Goal: Information Seeking & Learning: Learn about a topic

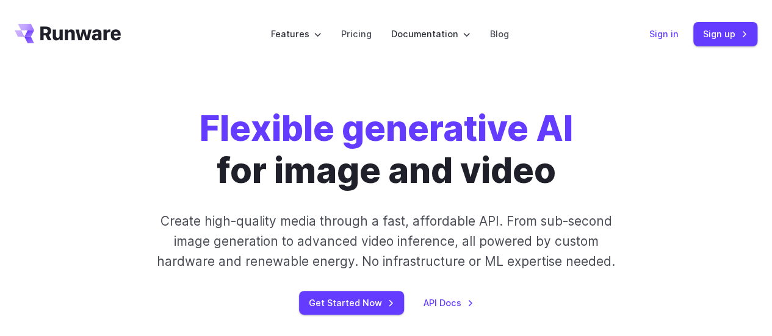
click at [678, 27] on link "Sign in" at bounding box center [663, 34] width 29 height 14
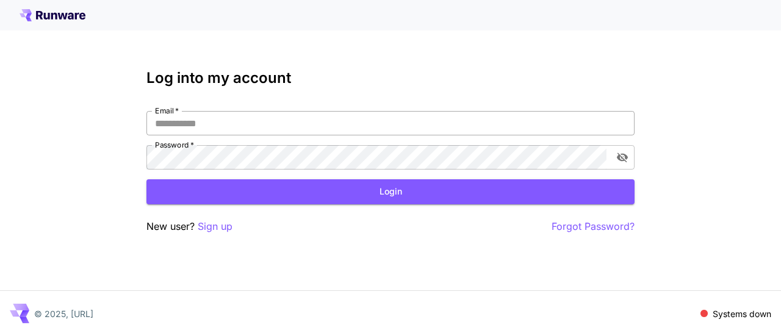
click at [365, 120] on input "Email   *" at bounding box center [390, 123] width 488 height 24
type input "**********"
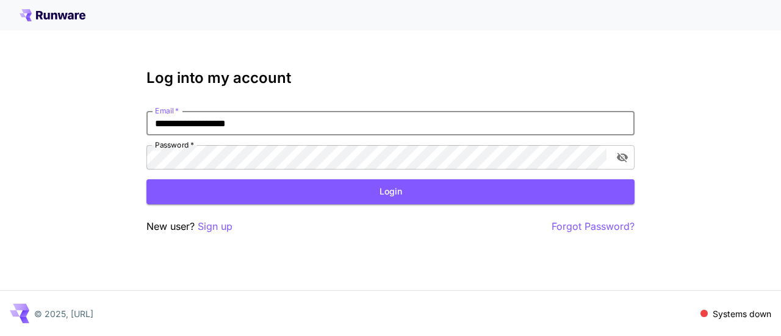
click button "Login" at bounding box center [390, 191] width 488 height 25
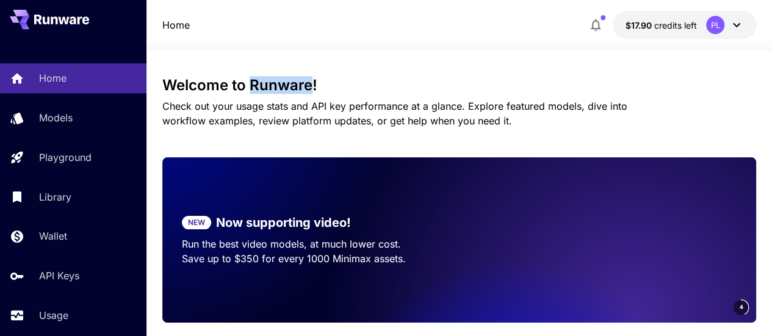
drag, startPoint x: 251, startPoint y: 85, endPoint x: 309, endPoint y: 87, distance: 58.0
click at [310, 85] on h3 "Welcome to Runware!" at bounding box center [459, 85] width 594 height 17
copy h3 "Runware"
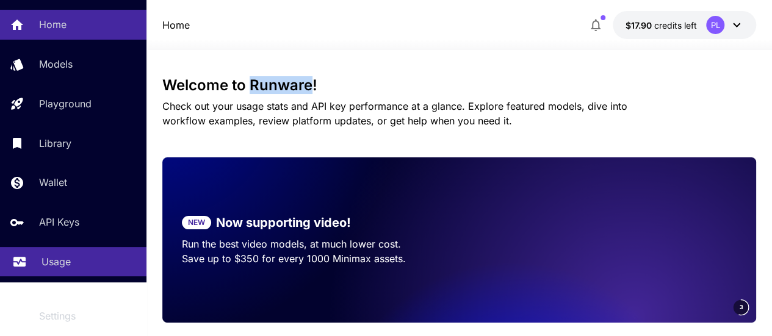
scroll to position [91, 0]
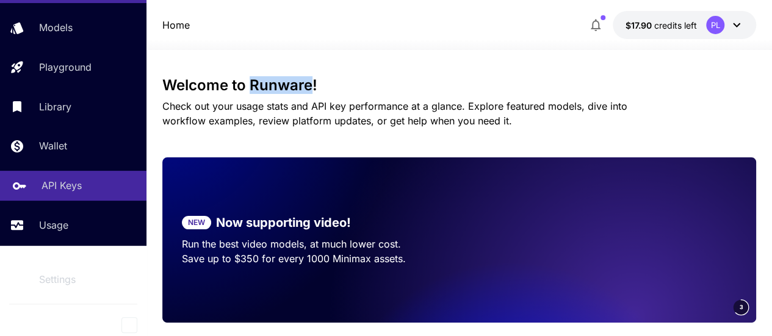
click at [63, 192] on p "API Keys" at bounding box center [61, 185] width 40 height 15
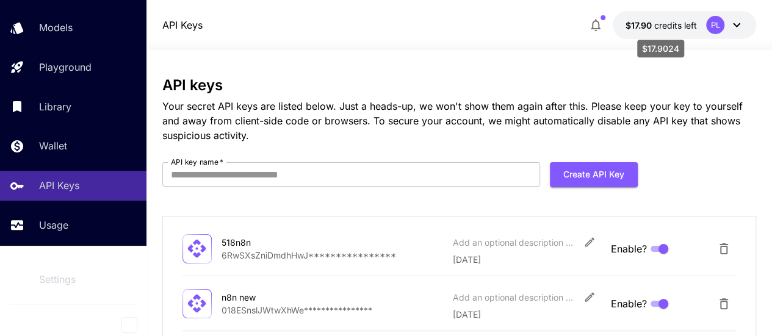
click at [656, 27] on span "credits left" at bounding box center [674, 25] width 43 height 10
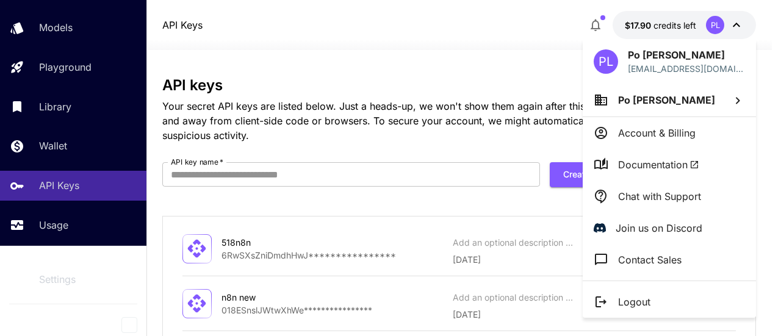
click at [648, 131] on p "Account & Billing" at bounding box center [656, 133] width 77 height 15
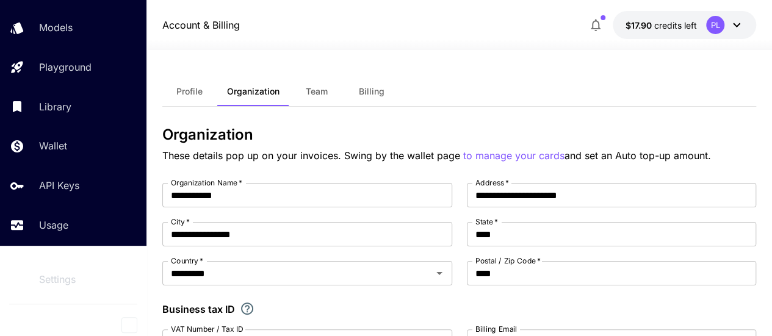
click at [375, 98] on button "Billing" at bounding box center [371, 91] width 55 height 29
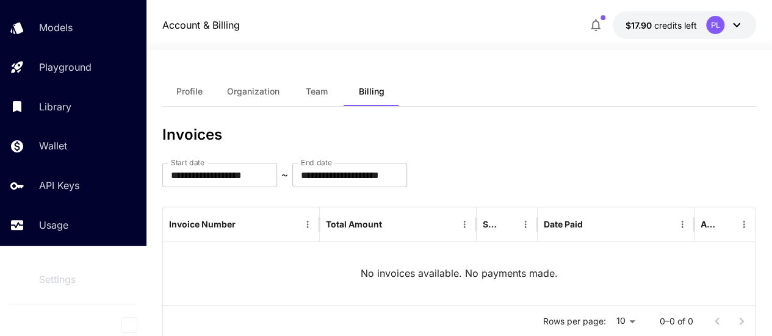
click at [190, 93] on span "Profile" at bounding box center [189, 91] width 26 height 11
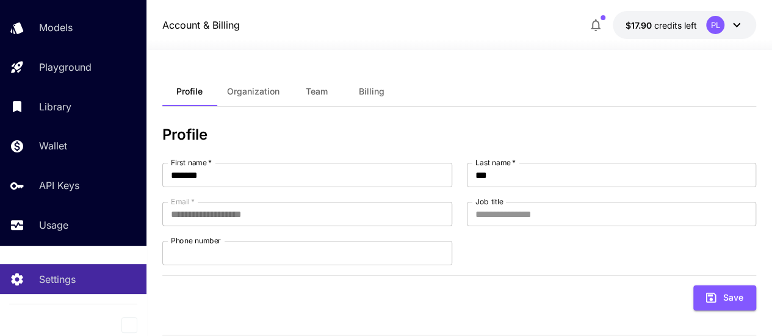
click at [329, 93] on button "Team" at bounding box center [316, 91] width 55 height 29
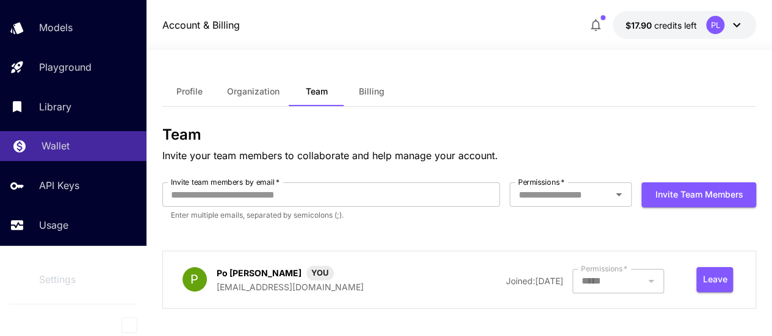
click at [59, 144] on p "Wallet" at bounding box center [55, 145] width 28 height 15
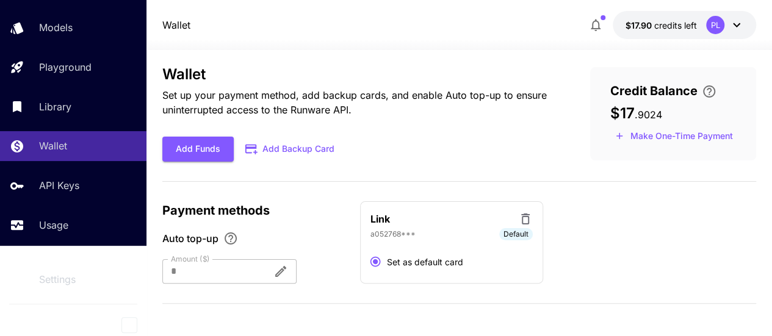
scroll to position [15, 0]
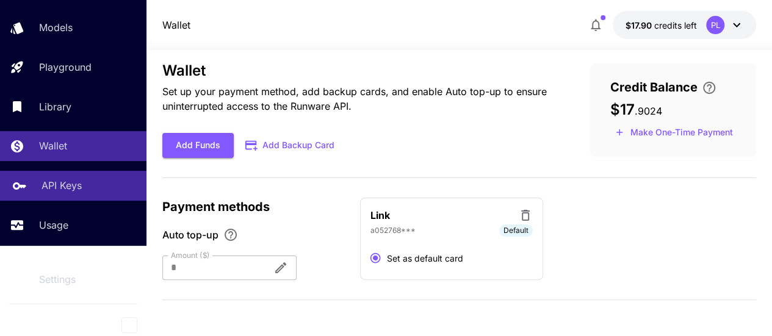
click at [29, 184] on link "API Keys" at bounding box center [73, 186] width 146 height 30
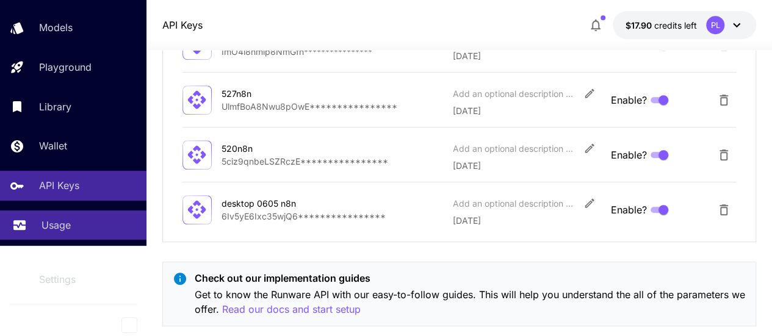
scroll to position [381, 0]
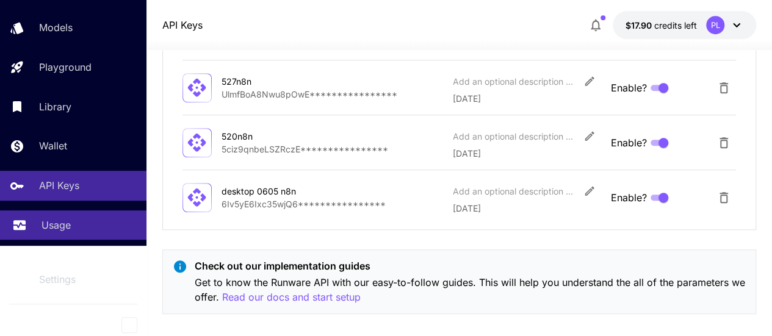
click at [79, 218] on div "Usage" at bounding box center [88, 225] width 95 height 15
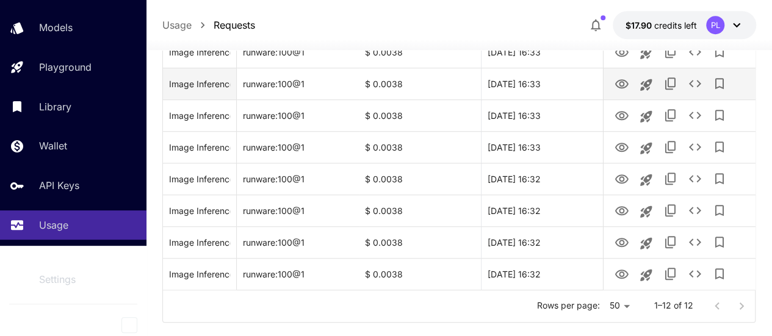
scroll to position [392, 0]
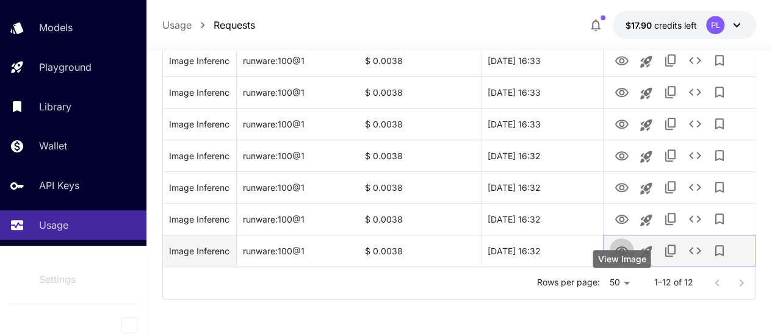
click at [621, 251] on icon "View Image" at bounding box center [621, 251] width 15 height 15
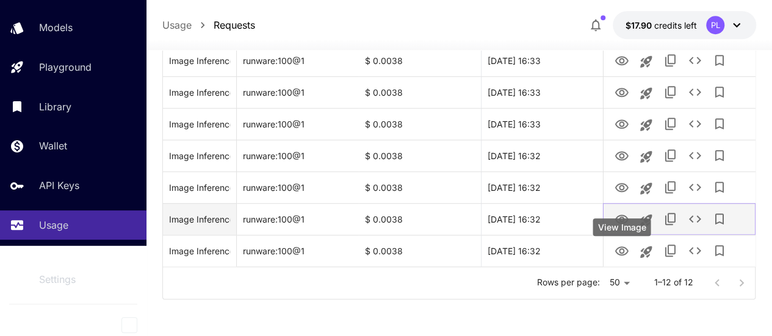
click at [624, 215] on icon "View Image" at bounding box center [621, 219] width 15 height 15
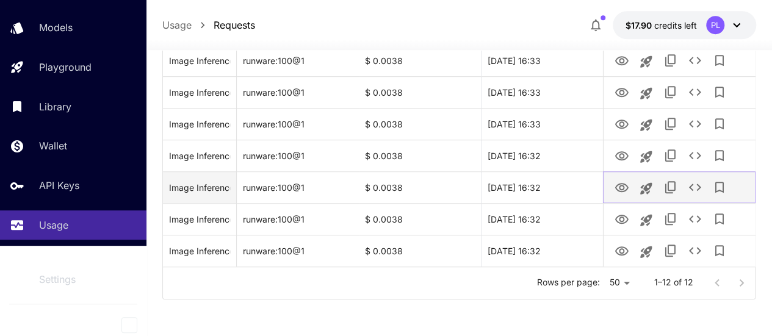
click at [622, 191] on icon "View Image" at bounding box center [621, 188] width 15 height 15
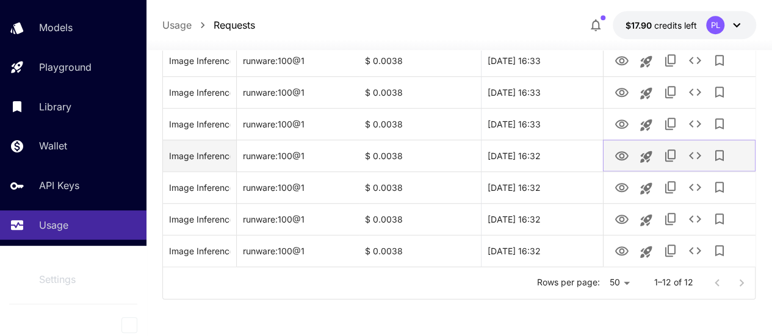
click at [621, 159] on icon "View Image" at bounding box center [620, 155] width 13 height 9
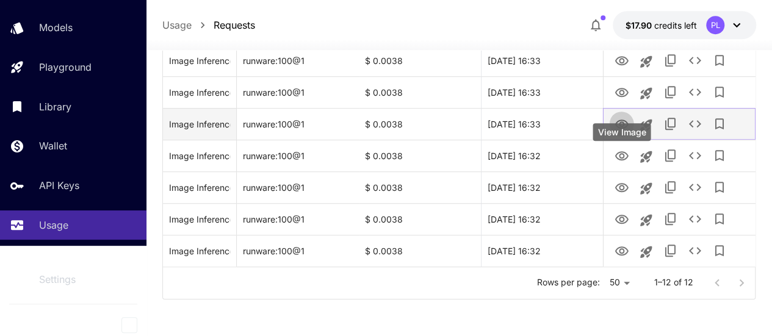
click at [620, 128] on icon "View Image" at bounding box center [621, 124] width 15 height 15
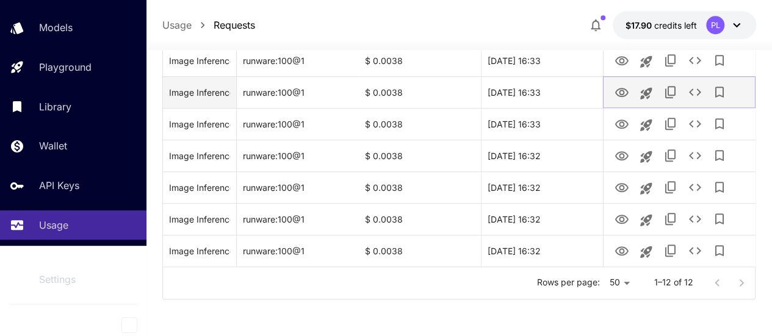
click at [614, 92] on icon "View Image" at bounding box center [621, 92] width 15 height 15
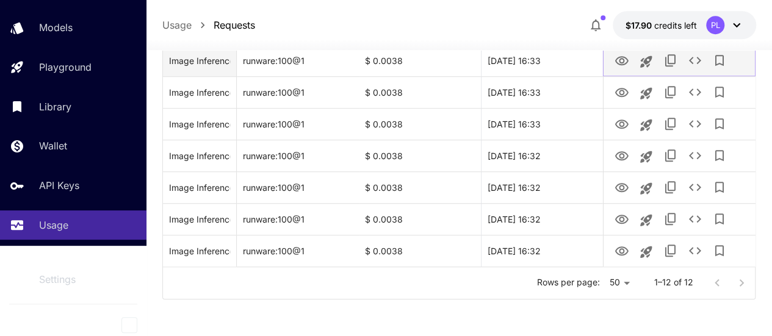
click at [617, 65] on icon "View Image" at bounding box center [620, 60] width 13 height 9
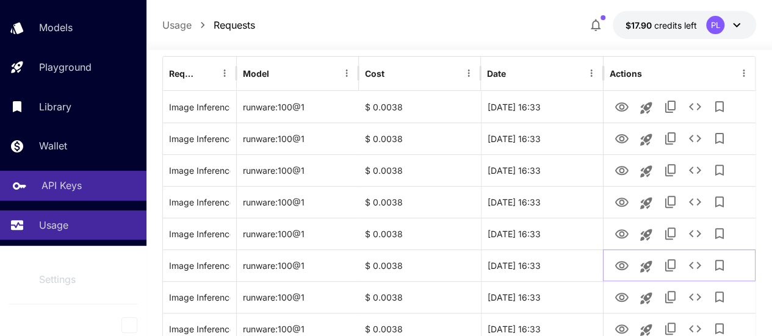
scroll to position [209, 0]
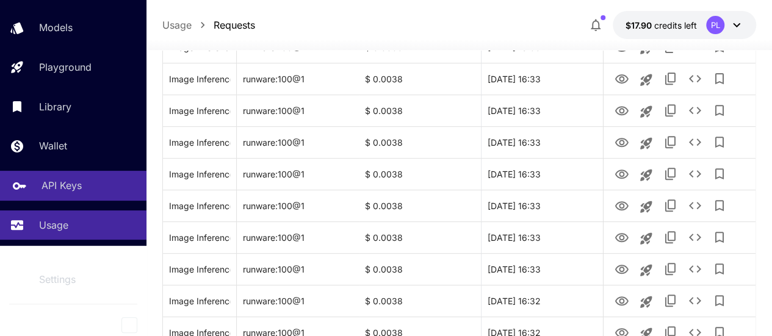
click at [91, 191] on div "API Keys" at bounding box center [88, 185] width 95 height 15
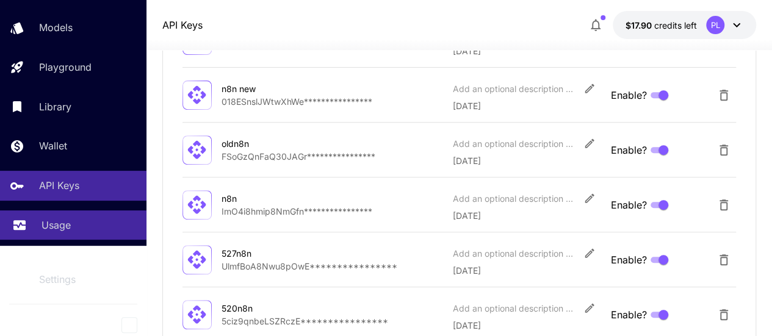
click at [87, 224] on div "Usage" at bounding box center [88, 225] width 95 height 15
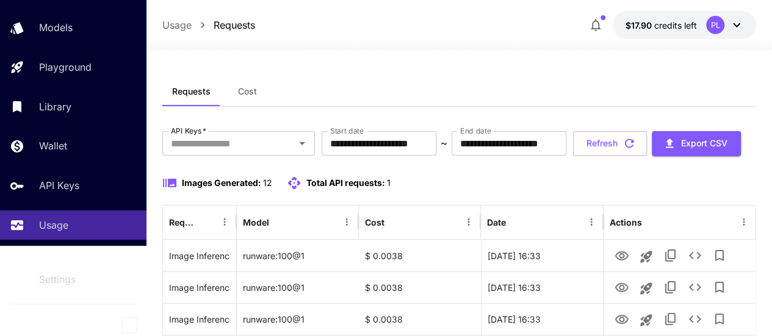
click at [249, 87] on span "Cost" at bounding box center [247, 91] width 19 height 11
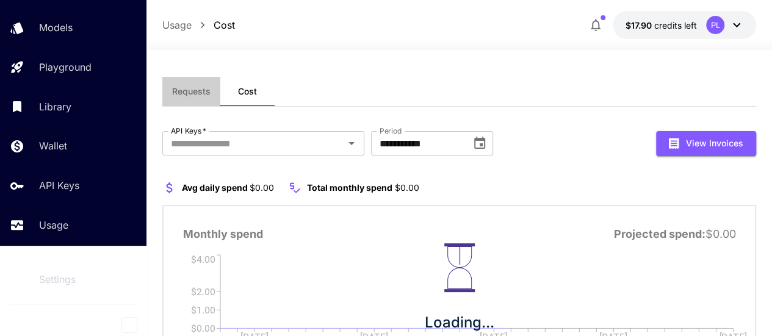
click at [181, 96] on span "Requests" at bounding box center [191, 91] width 38 height 11
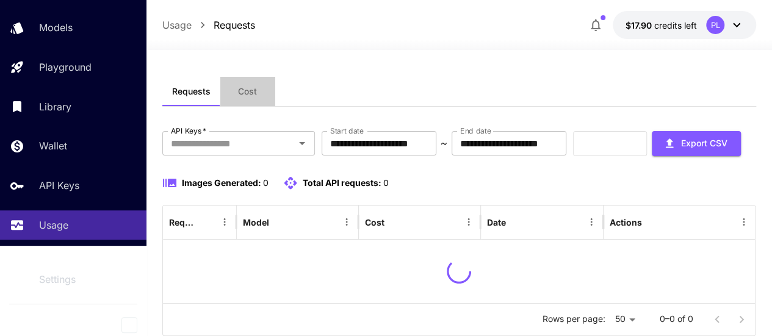
click at [242, 91] on span "Cost" at bounding box center [247, 91] width 19 height 11
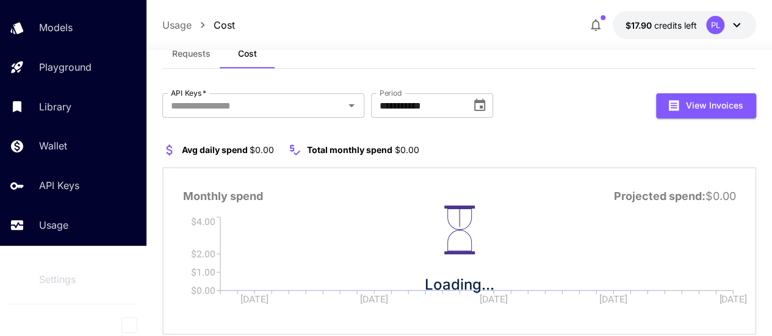
scroll to position [73, 0]
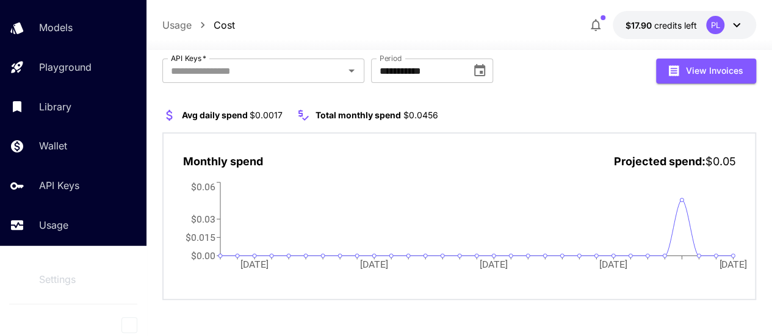
click at [187, 26] on p "Usage" at bounding box center [176, 25] width 29 height 15
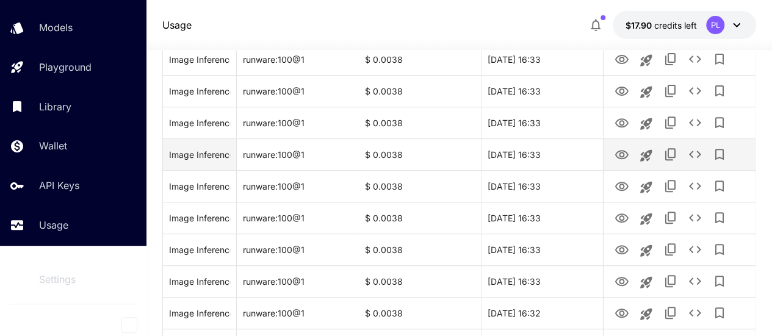
scroll to position [74, 0]
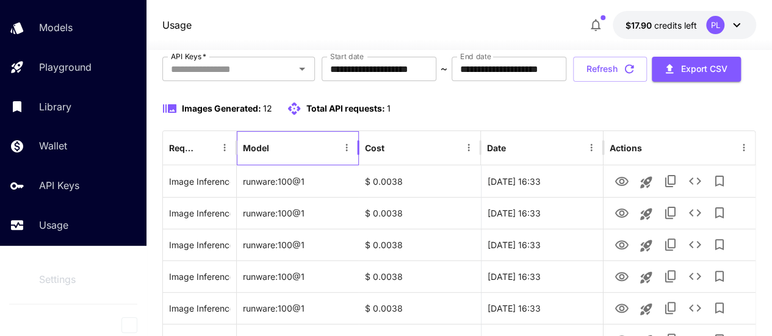
click at [259, 153] on div "Model" at bounding box center [256, 148] width 26 height 10
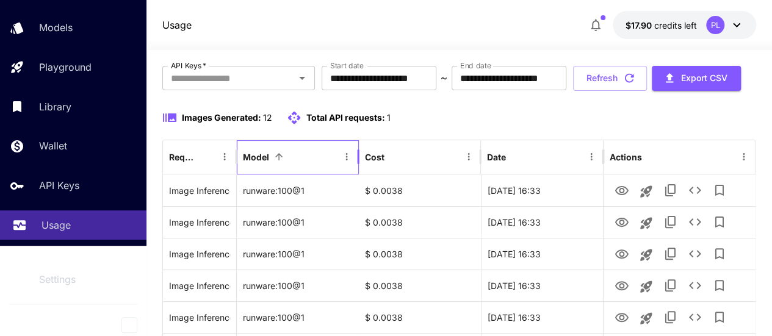
scroll to position [122, 0]
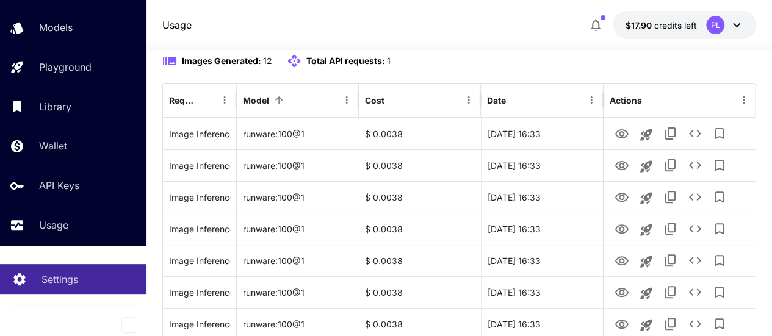
click at [60, 283] on p "Settings" at bounding box center [59, 279] width 37 height 15
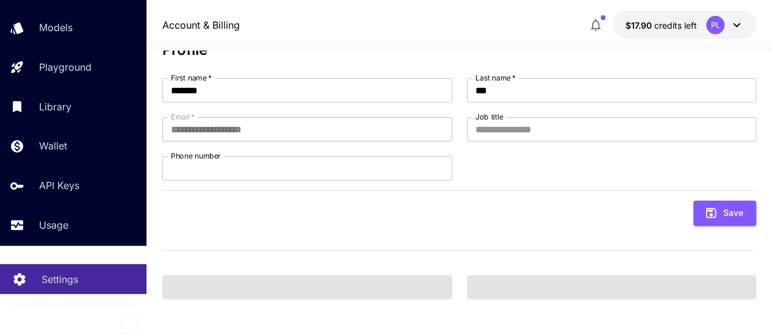
scroll to position [84, 0]
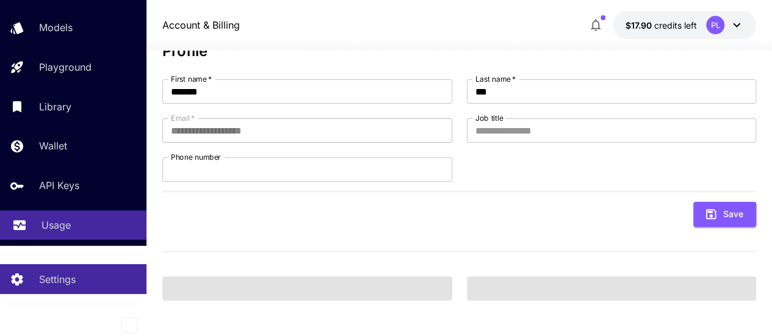
click at [76, 218] on div "Usage" at bounding box center [88, 225] width 95 height 15
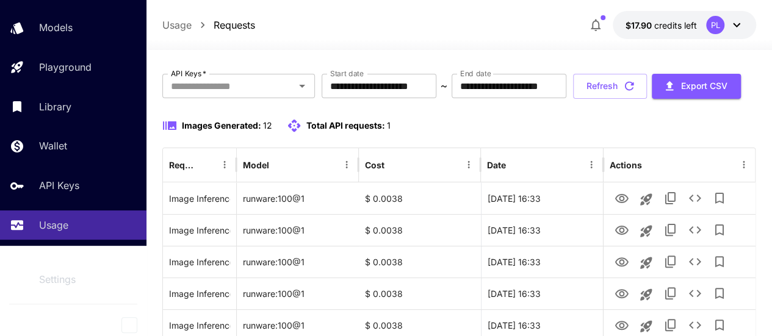
scroll to position [122, 0]
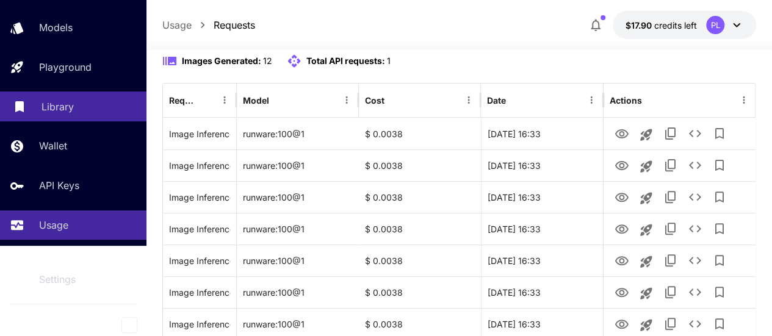
click at [88, 104] on div "Library" at bounding box center [88, 106] width 95 height 15
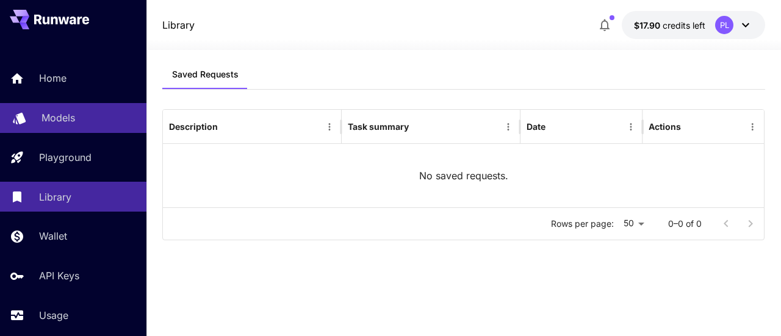
click at [98, 117] on div "Models" at bounding box center [88, 117] width 95 height 15
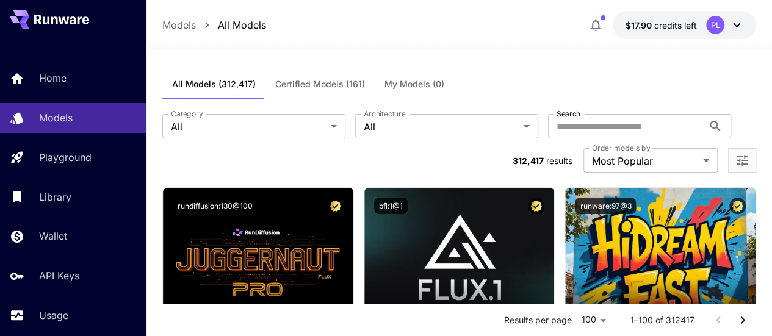
click at [401, 88] on span "My Models (0)" at bounding box center [414, 84] width 60 height 11
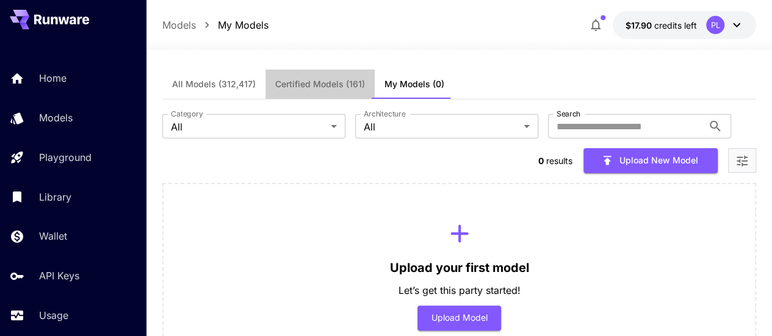
click at [329, 85] on span "Certified Models (161)" at bounding box center [320, 84] width 90 height 11
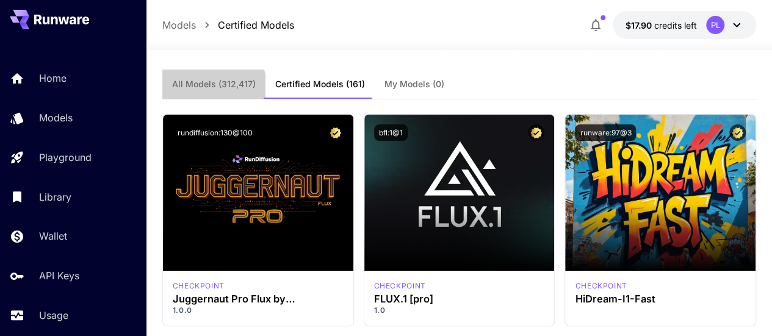
click at [206, 87] on span "All Models (312,417)" at bounding box center [214, 84] width 84 height 11
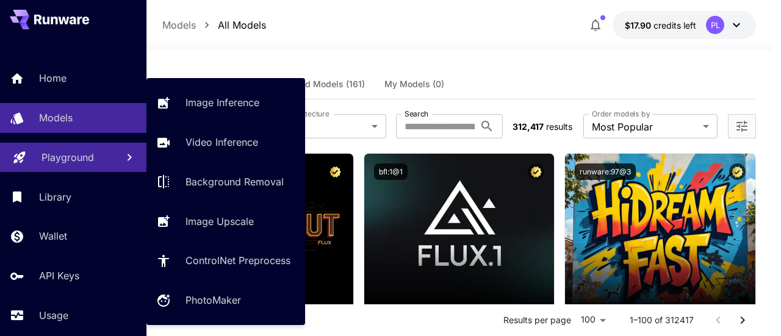
click at [63, 156] on p "Playground" at bounding box center [67, 157] width 52 height 15
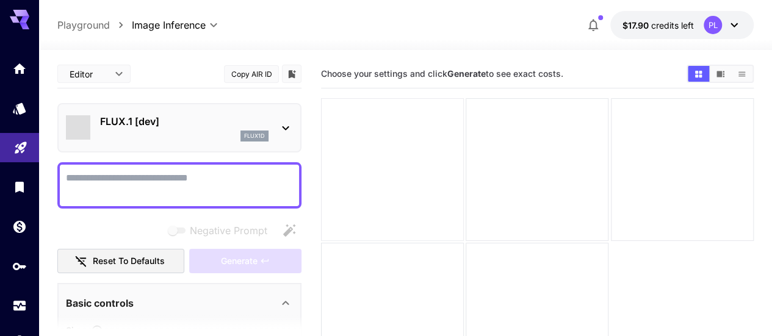
scroll to position [96, 0]
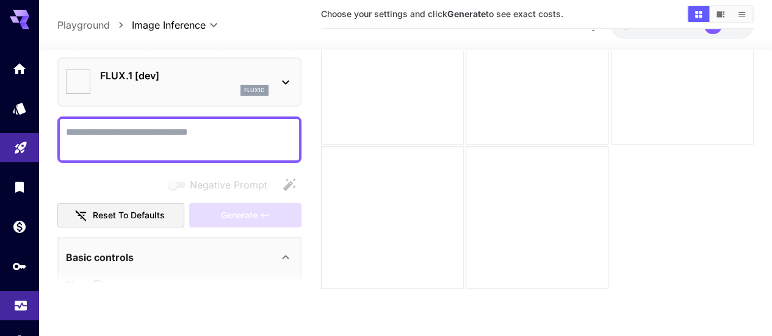
drag, startPoint x: 21, startPoint y: 279, endPoint x: 22, endPoint y: 301, distance: 22.6
click at [21, 279] on link at bounding box center [19, 266] width 39 height 30
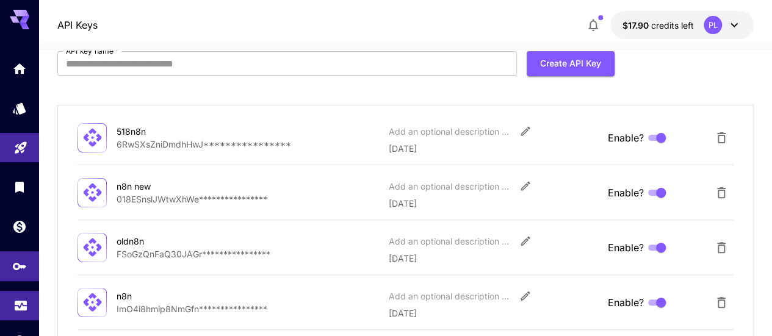
click at [22, 304] on icon "Usage" at bounding box center [21, 304] width 12 height 6
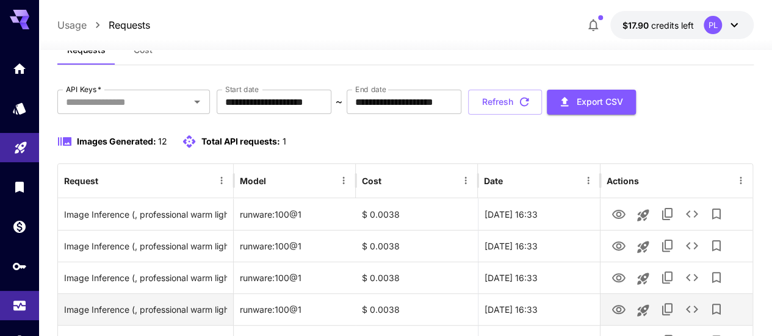
scroll to position [61, 0]
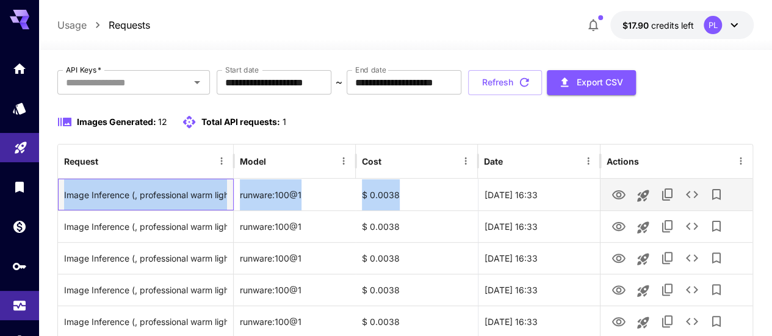
drag, startPoint x: 63, startPoint y: 195, endPoint x: 467, endPoint y: 202, distance: 404.6
click at [467, 202] on div "Image Inference (, professional warm lighting, cinematic photography, photoreal…" at bounding box center [405, 195] width 694 height 32
copy div "Image Inference (, professional warm lighting, cinematic photography, photoreal…"
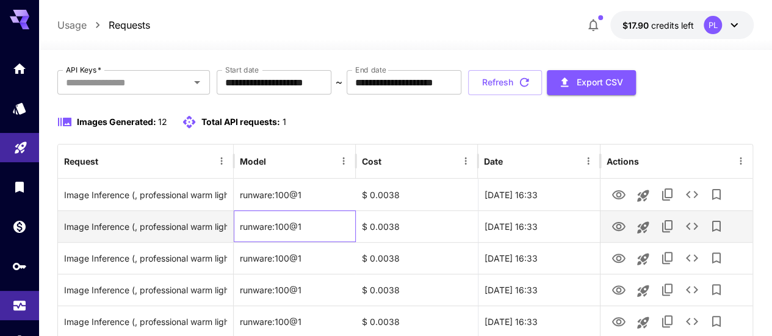
click at [307, 214] on div "runware:100@1" at bounding box center [295, 226] width 122 height 32
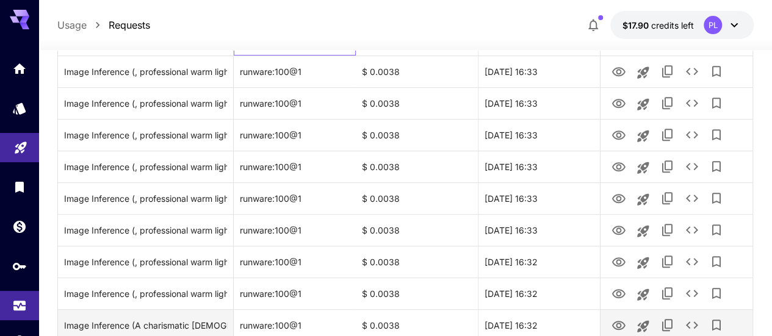
scroll to position [353, 0]
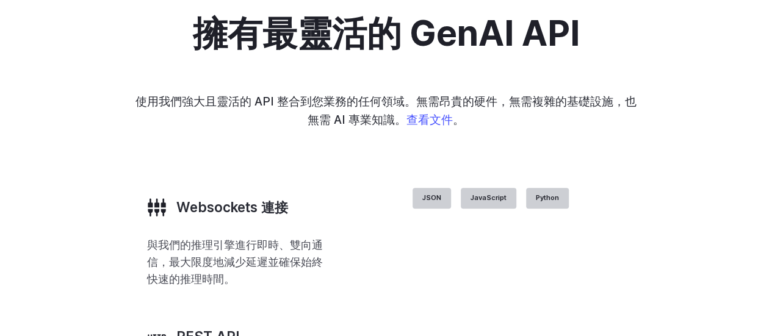
scroll to position [2379, 0]
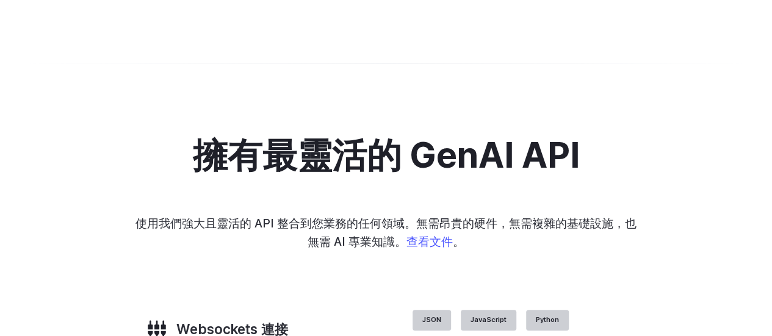
click at [0, 0] on button "轉至第 2 項（共 4 項）" at bounding box center [0, 0] width 0 height 0
click at [0, 0] on div at bounding box center [0, 0] width 0 height 0
click at [0, 0] on button "轉至第 3 項（共 4 項）" at bounding box center [0, 0] width 0 height 0
click at [0, 0] on button "轉至第 4 項（共 4 項）" at bounding box center [0, 0] width 0 height 0
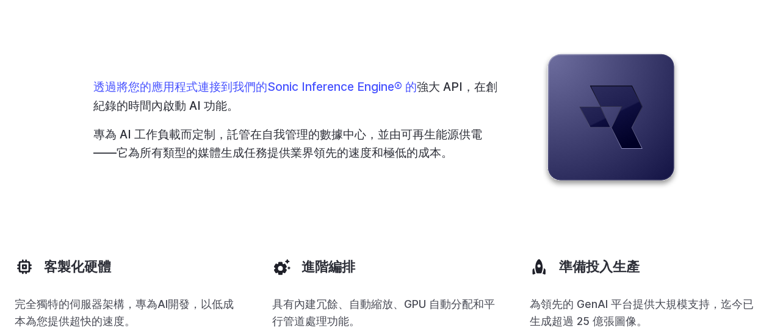
scroll to position [2929, 0]
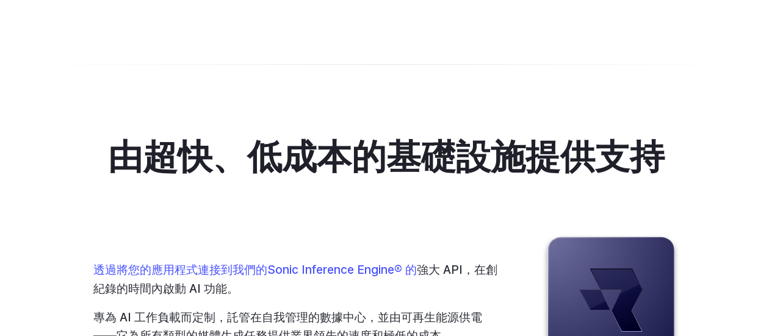
click at [0, 0] on span ""runware:100@1"" at bounding box center [0, 0] width 0 height 0
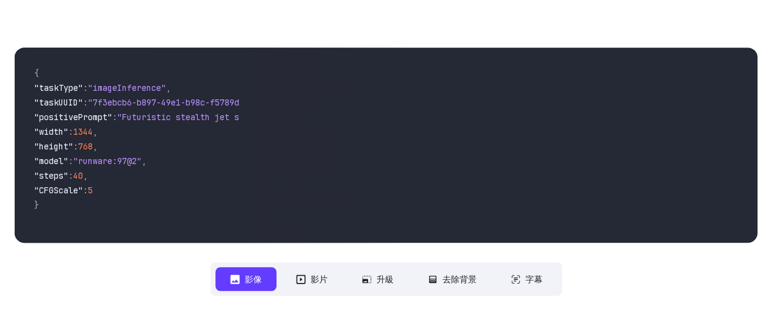
scroll to position [0, 0]
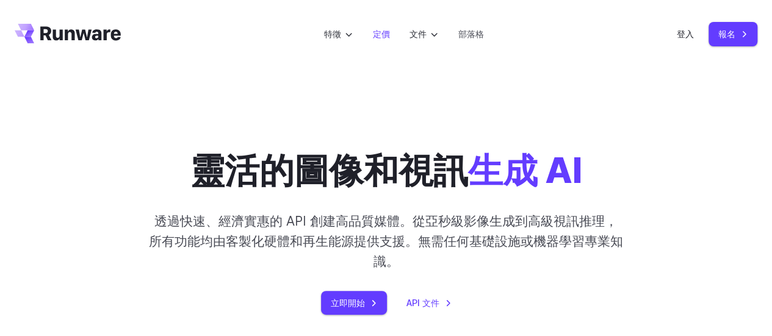
click at [384, 30] on font "定價" at bounding box center [380, 34] width 17 height 10
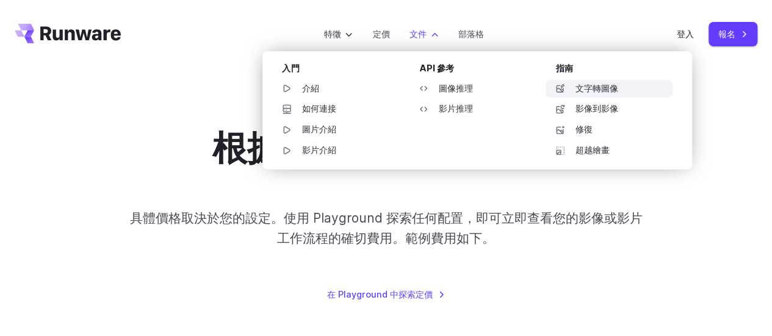
click at [575, 90] on font "文字轉圖像" at bounding box center [596, 89] width 43 height 10
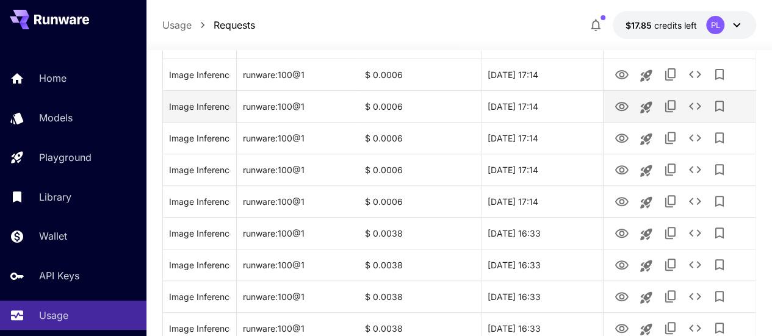
scroll to position [257, 0]
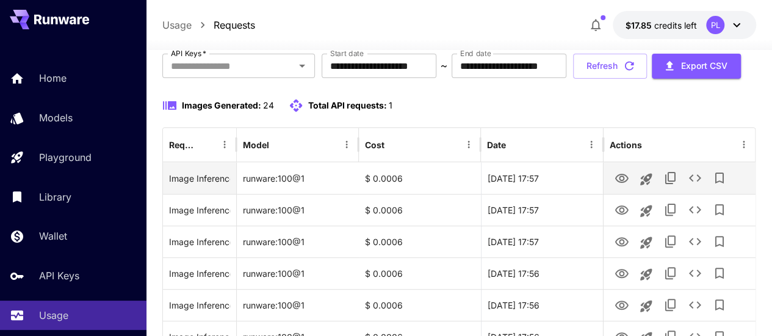
scroll to position [74, 0]
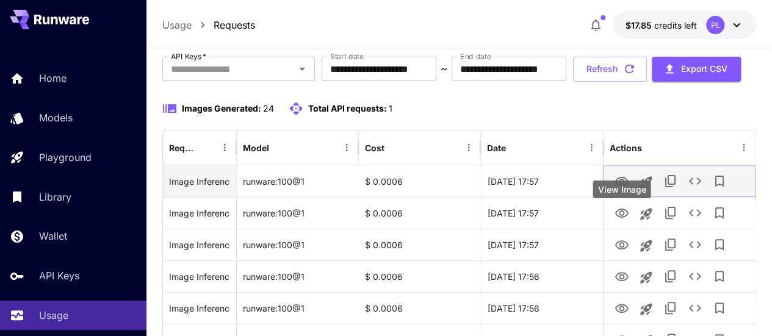
click at [620, 186] on icon "View Image" at bounding box center [620, 181] width 13 height 9
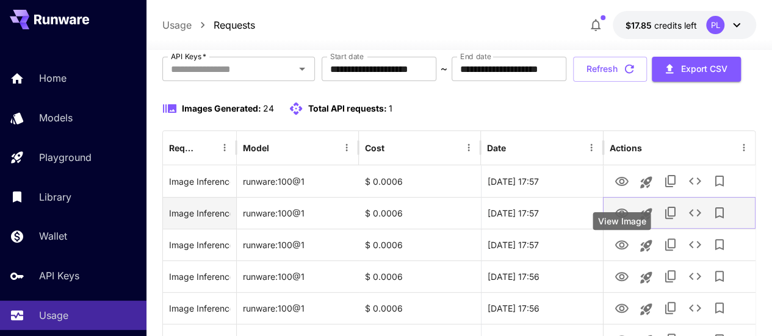
click at [625, 218] on icon "View Image" at bounding box center [620, 213] width 13 height 9
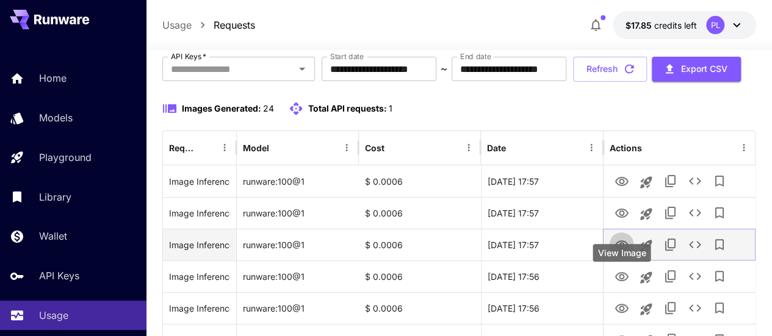
click at [627, 250] on icon "View Image" at bounding box center [620, 244] width 13 height 9
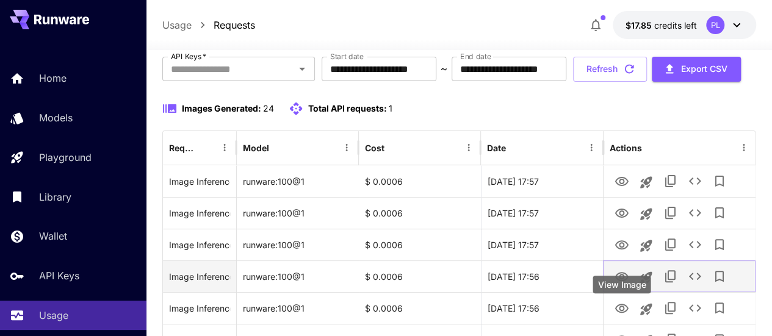
click at [625, 284] on icon "View Image" at bounding box center [621, 277] width 15 height 15
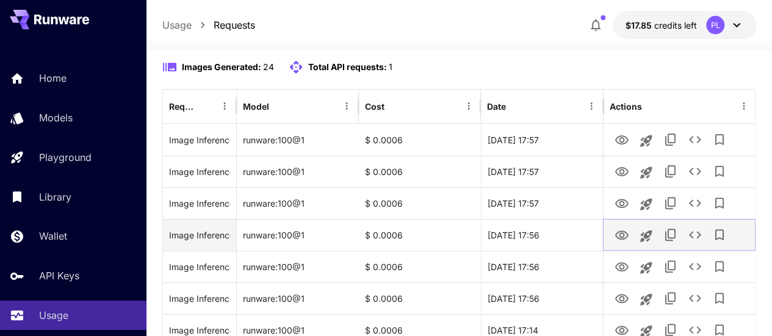
scroll to position [135, 0]
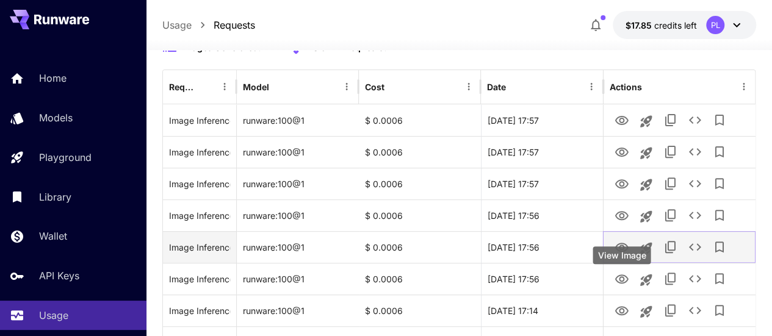
click at [625, 255] on icon "View Image" at bounding box center [621, 247] width 15 height 15
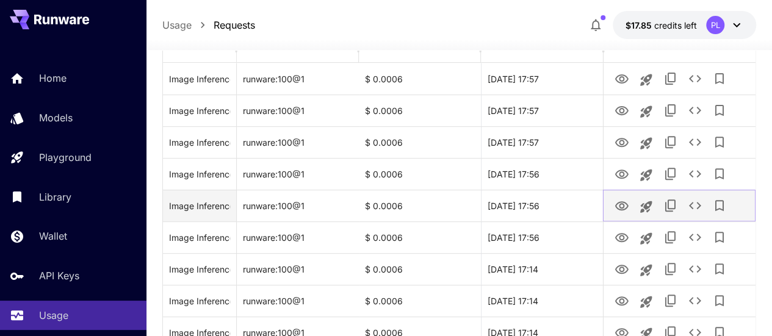
scroll to position [196, 0]
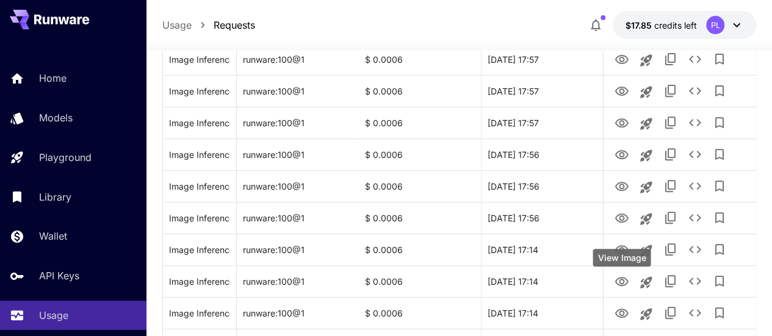
drag, startPoint x: 621, startPoint y: 284, endPoint x: 625, endPoint y: 256, distance: 28.3
click at [625, 256] on div "View Image" at bounding box center [621, 258] width 58 height 18
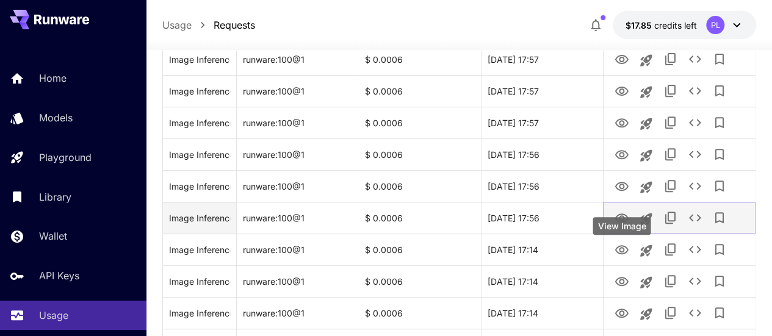
click at [626, 226] on icon "View Image" at bounding box center [621, 218] width 15 height 15
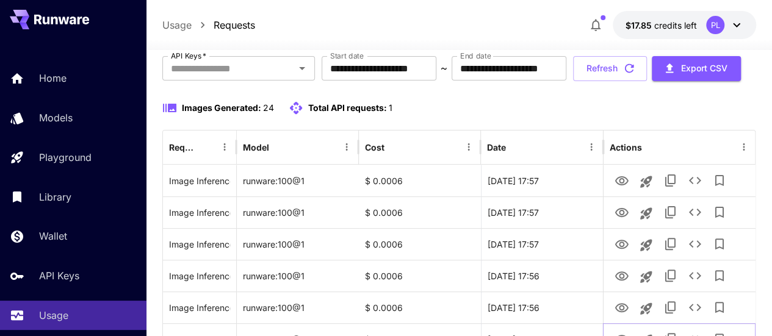
scroll to position [74, 0]
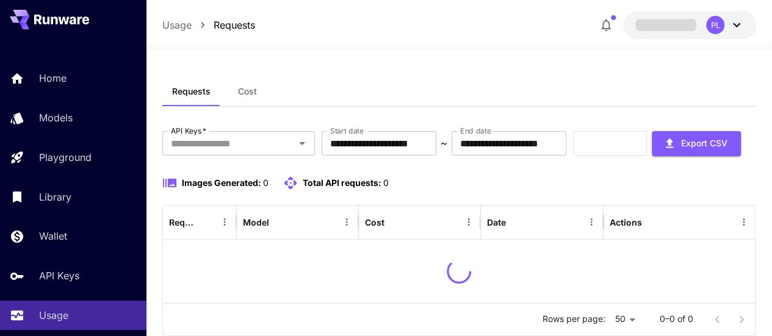
scroll to position [74, 0]
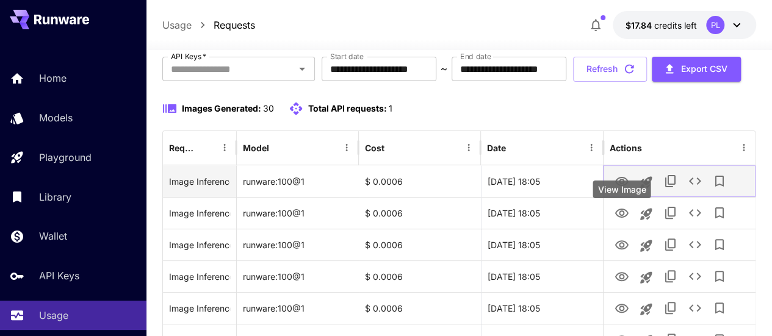
click at [623, 186] on icon "View Image" at bounding box center [620, 181] width 13 height 9
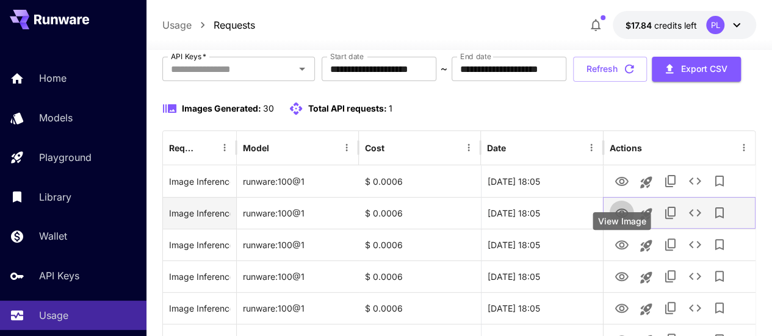
click at [622, 221] on icon "View Image" at bounding box center [621, 213] width 15 height 15
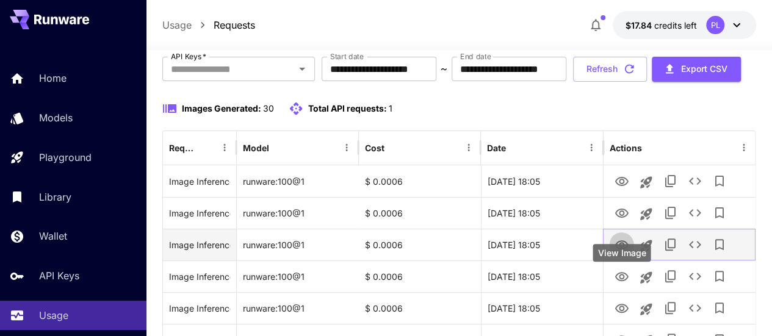
click at [627, 250] on icon "View Image" at bounding box center [620, 244] width 13 height 9
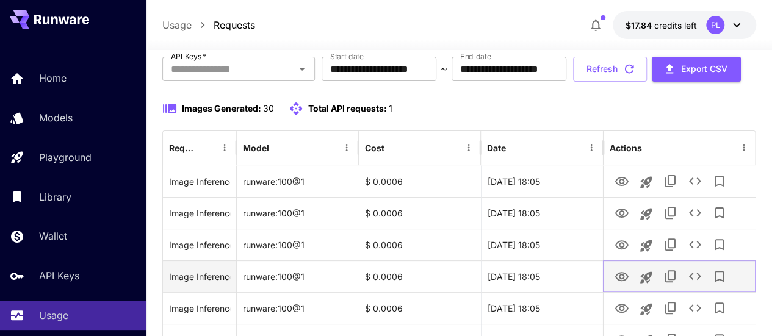
click at [625, 281] on icon "View Image" at bounding box center [620, 276] width 13 height 9
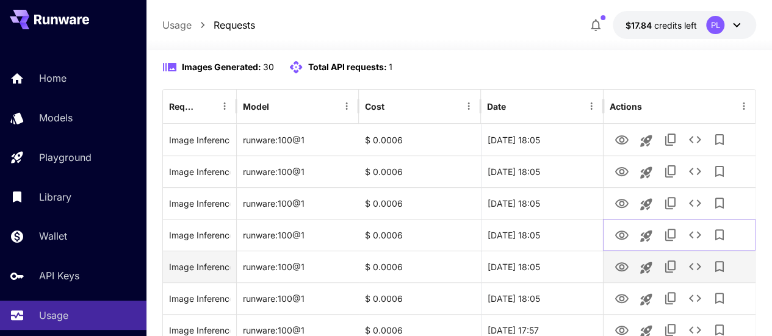
scroll to position [135, 0]
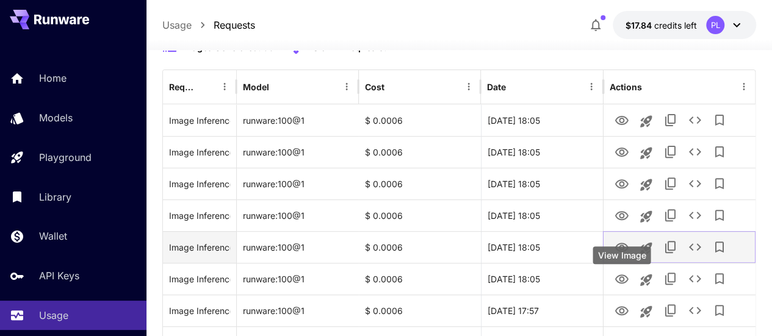
click at [620, 259] on button "View Image" at bounding box center [621, 246] width 24 height 25
click at [620, 255] on icon "View Image" at bounding box center [621, 247] width 15 height 15
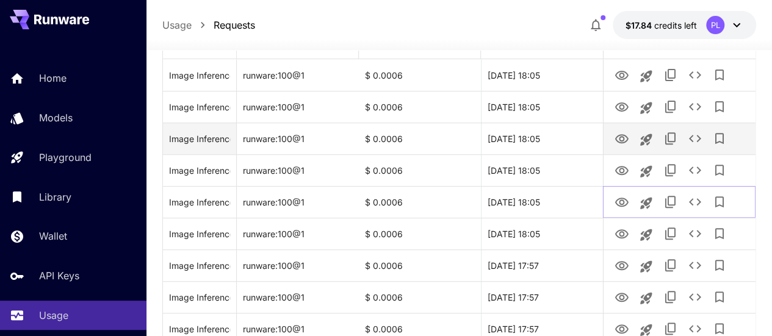
scroll to position [196, 0]
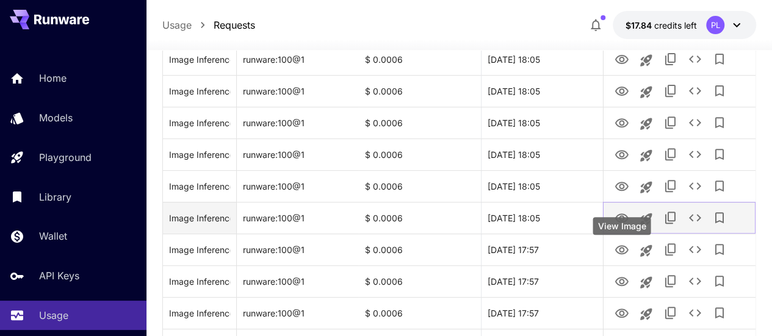
click at [621, 226] on icon "View Image" at bounding box center [621, 218] width 15 height 15
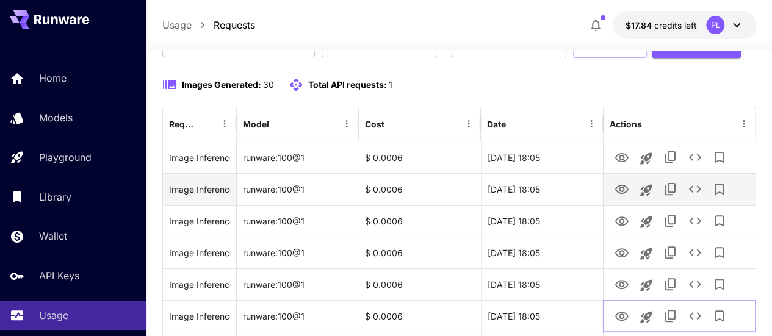
scroll to position [135, 0]
